Goal: Navigation & Orientation: Go to known website

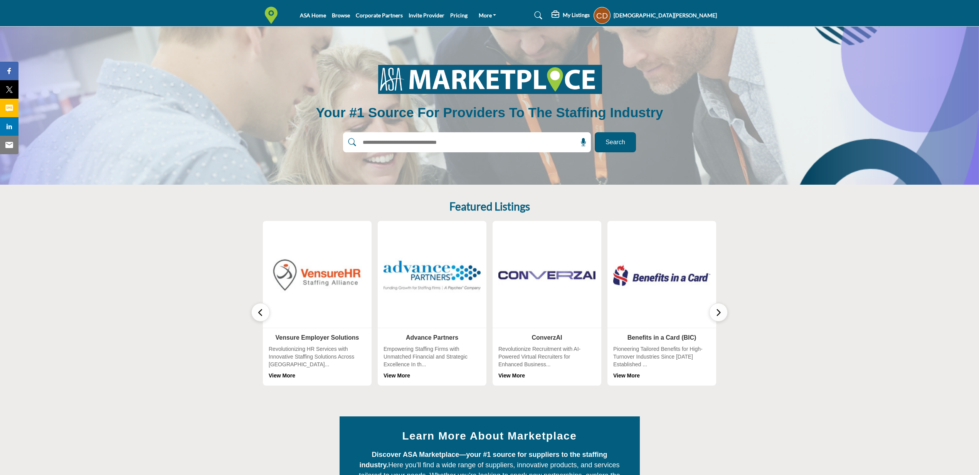
click at [724, 313] on button "button" at bounding box center [718, 312] width 18 height 18
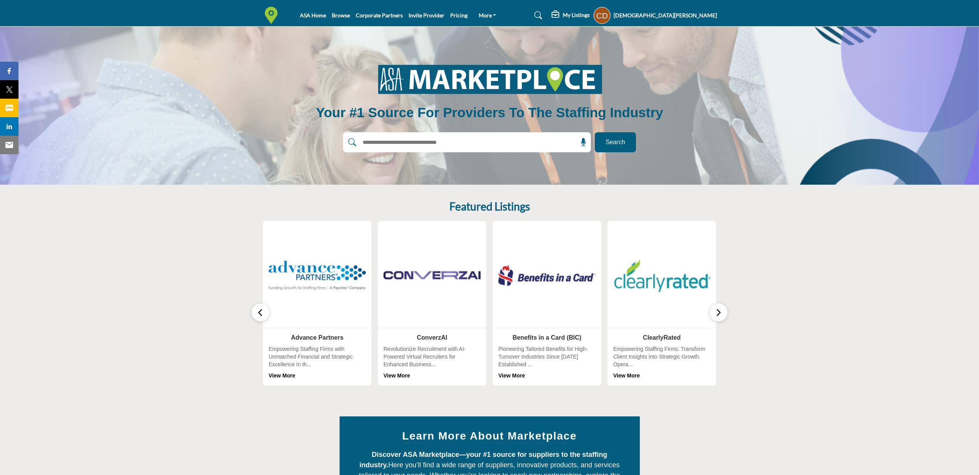
click at [723, 313] on button "button" at bounding box center [718, 312] width 18 height 18
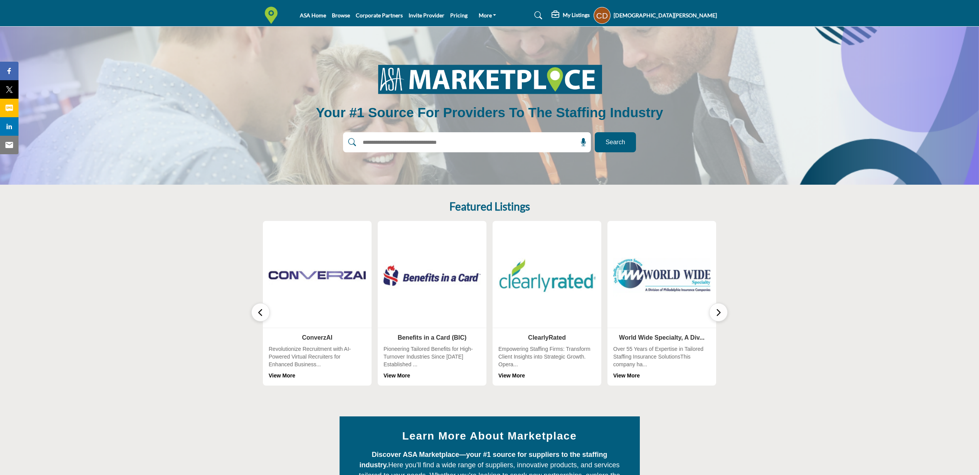
click at [723, 313] on button "button" at bounding box center [718, 312] width 18 height 18
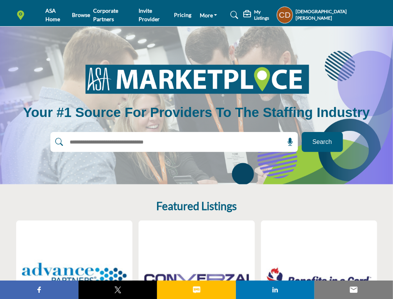
click at [87, 20] on ul "ASA Home Browse Corporate Partners Invite Provider Pricing More Contact Us FAQ's" at bounding box center [133, 15] width 177 height 17
click at [87, 12] on link "Browse" at bounding box center [81, 15] width 18 height 7
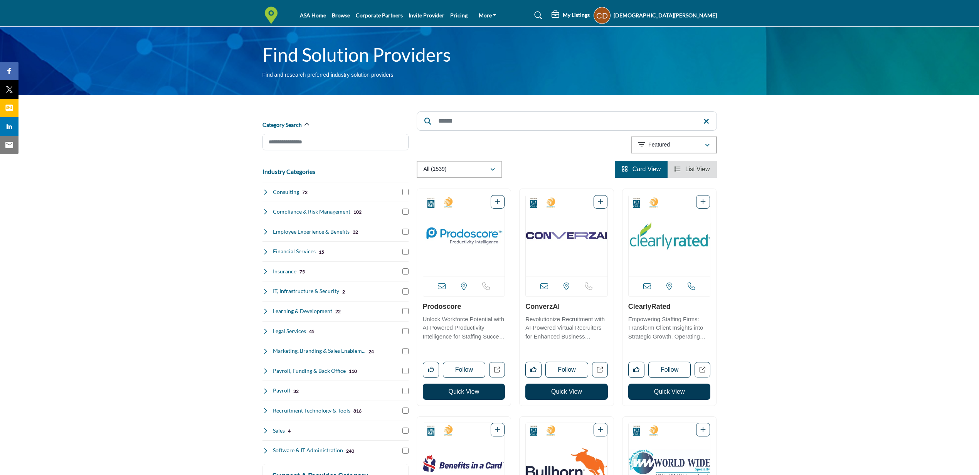
click at [315, 11] on li "ASA Home" at bounding box center [313, 15] width 26 height 8
click at [313, 14] on link "ASA Home" at bounding box center [313, 15] width 26 height 7
click at [269, 14] on img at bounding box center [272, 15] width 21 height 17
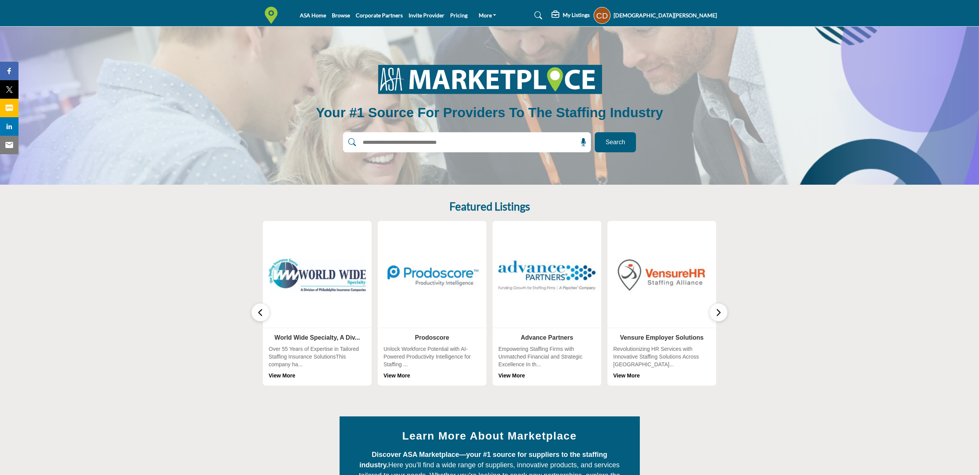
click at [832, 263] on section "Featured Listings 0 Follow View More 0 Follow 0 0" at bounding box center [489, 293] width 979 height 216
